Goal: Transaction & Acquisition: Purchase product/service

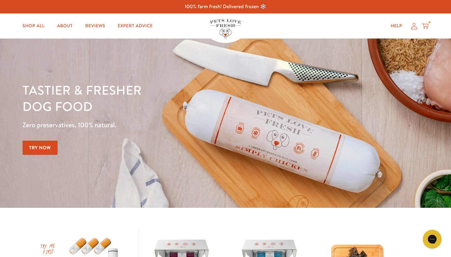
click at [414, 26] on icon at bounding box center [414, 26] width 6 height 7
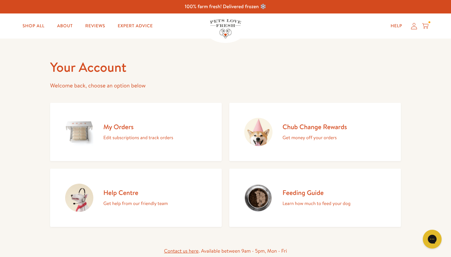
click at [308, 138] on p "Get money off your orders" at bounding box center [314, 137] width 64 height 8
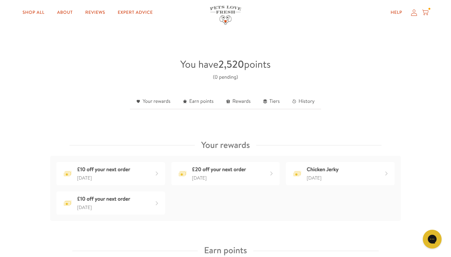
scroll to position [143, 0]
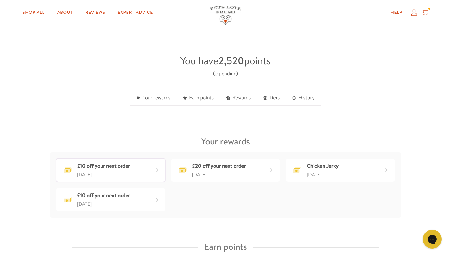
click at [128, 166] on div "£10 off your next order" at bounding box center [103, 165] width 53 height 9
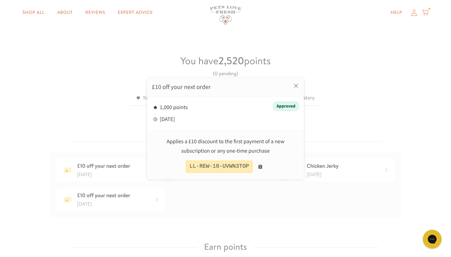
click at [183, 200] on div at bounding box center [225, 128] width 451 height 257
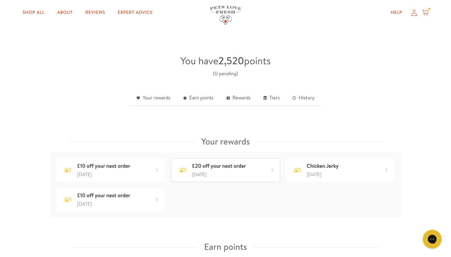
click at [209, 173] on div "27 days ago" at bounding box center [219, 174] width 54 height 8
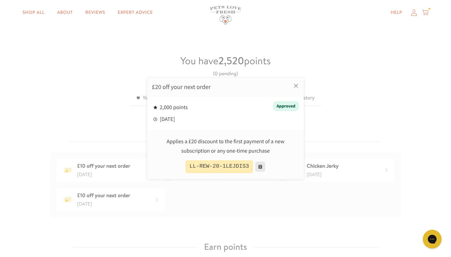
click at [261, 166] on button at bounding box center [260, 166] width 10 height 10
drag, startPoint x: 249, startPoint y: 166, endPoint x: 210, endPoint y: 166, distance: 39.1
click at [210, 166] on div "LL-REW-20-1LEJDIS3" at bounding box center [219, 166] width 67 height 13
click at [262, 165] on button at bounding box center [260, 166] width 10 height 10
click at [30, 12] on div at bounding box center [225, 128] width 451 height 257
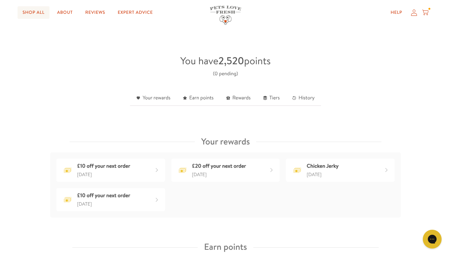
click at [35, 13] on link "Shop All" at bounding box center [34, 12] width 32 height 13
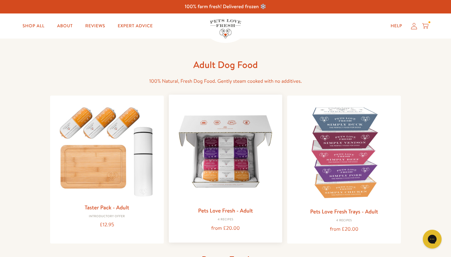
click at [232, 148] on img at bounding box center [226, 152] width 104 height 104
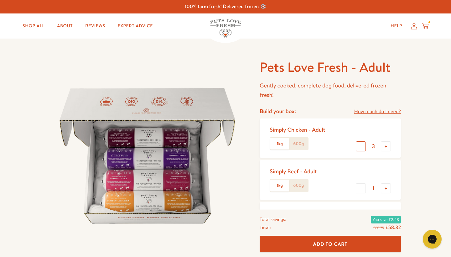
click at [362, 147] on button "-" at bounding box center [360, 146] width 10 height 10
type input "0"
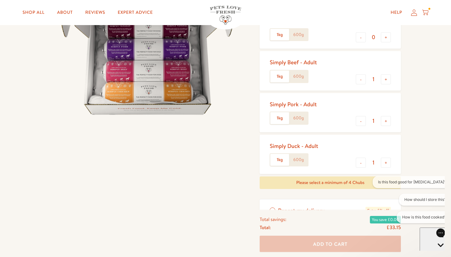
scroll to position [113, 0]
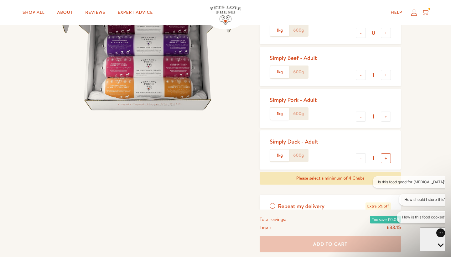
click at [386, 157] on button "+" at bounding box center [386, 158] width 10 height 10
type input "2"
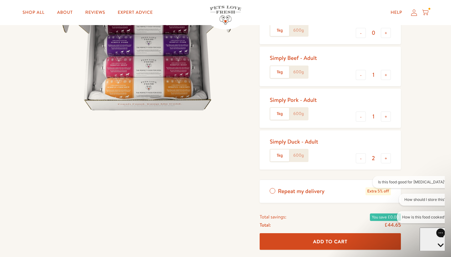
click at [440, 156] on div "Pets Love Fresh - Adult Gently cooked, complete dog food, delivered frozen fres…" at bounding box center [225, 123] width 451 height 397
click at [437, 253] on icon "Open gorgias live chat" at bounding box center [440, 256] width 6 height 6
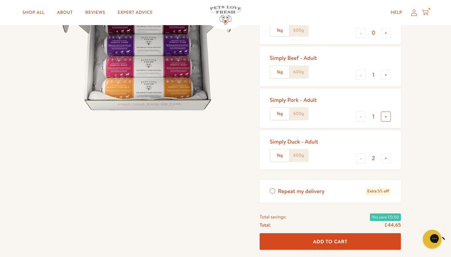
click at [387, 115] on button "+" at bounding box center [386, 116] width 10 height 10
type input "2"
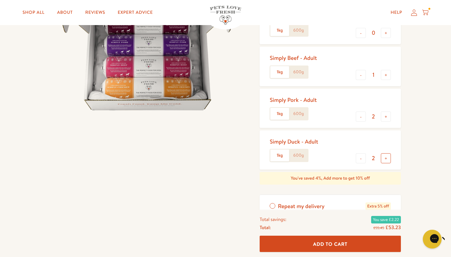
click at [386, 155] on button "+" at bounding box center [386, 158] width 10 height 10
type input "4"
click at [385, 76] on button "+" at bounding box center [386, 75] width 10 height 10
type input "2"
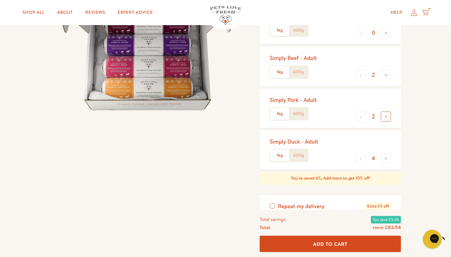
click at [386, 116] on button "+" at bounding box center [386, 116] width 10 height 10
type input "3"
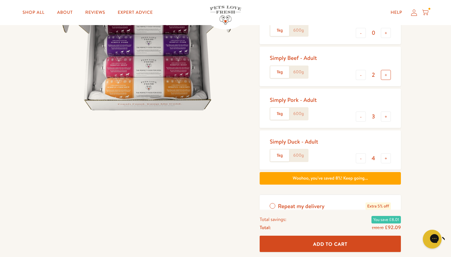
click at [386, 75] on button "+" at bounding box center [386, 75] width 10 height 10
type input "3"
click at [319, 243] on span "Add To Cart" at bounding box center [330, 243] width 34 height 7
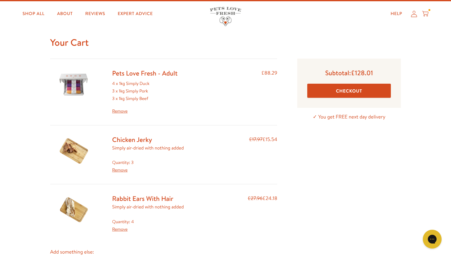
scroll to position [13, 0]
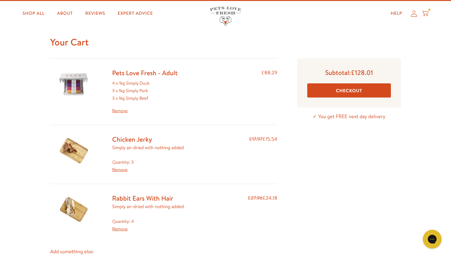
click at [120, 227] on link "Remove" at bounding box center [119, 228] width 15 height 6
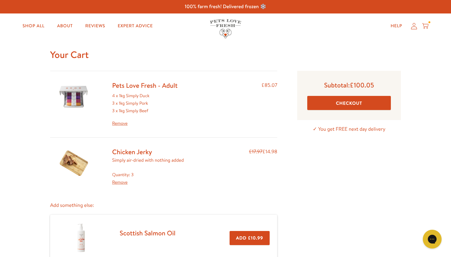
click at [119, 181] on link "Remove" at bounding box center [119, 182] width 15 height 6
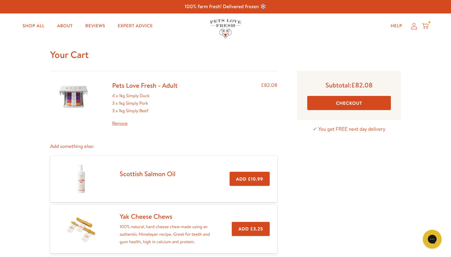
click at [336, 105] on button "Checkout" at bounding box center [349, 103] width 84 height 14
